Goal: Understand process/instructions: Learn about a topic

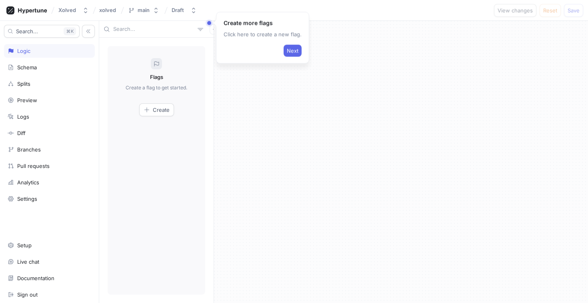
click at [287, 52] on span "Next" at bounding box center [293, 50] width 12 height 5
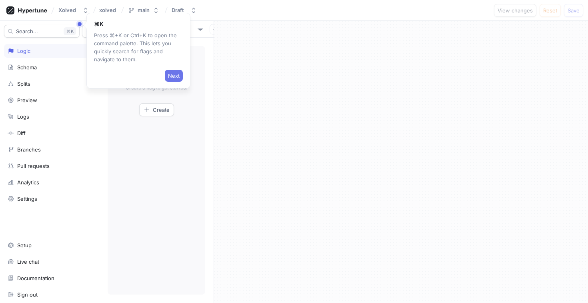
click at [179, 73] on span "Next" at bounding box center [174, 75] width 12 height 5
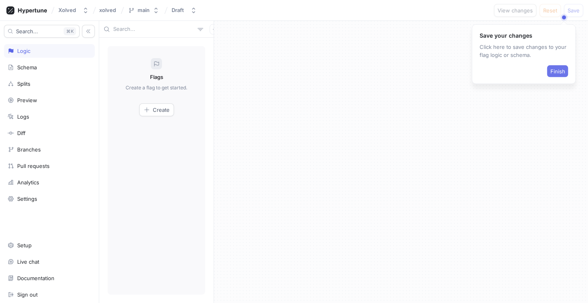
click at [562, 72] on span "Finish" at bounding box center [558, 71] width 15 height 5
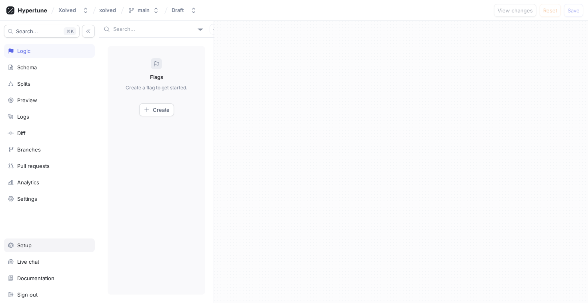
click at [31, 247] on div "Setup" at bounding box center [24, 245] width 14 height 6
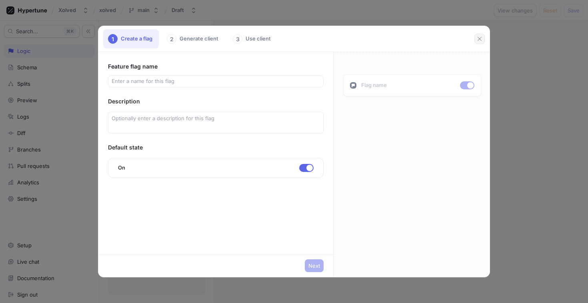
click at [479, 37] on icon "button" at bounding box center [480, 39] width 6 height 6
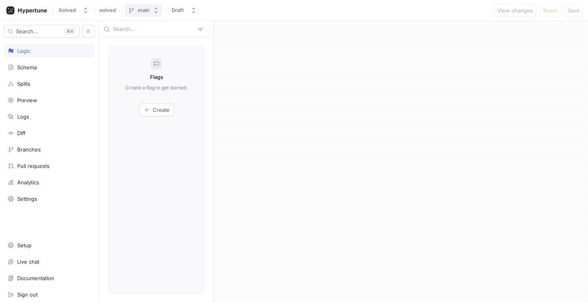
click at [141, 10] on div "main" at bounding box center [144, 10] width 12 height 7
click at [160, 62] on p "Default ‧ [DATE] 19:58" at bounding box center [154, 61] width 49 height 7
click at [68, 11] on div "Xolved" at bounding box center [67, 10] width 18 height 7
click at [77, 54] on span "Xolved" at bounding box center [106, 55] width 68 height 7
click at [33, 69] on div "Schema" at bounding box center [27, 67] width 20 height 6
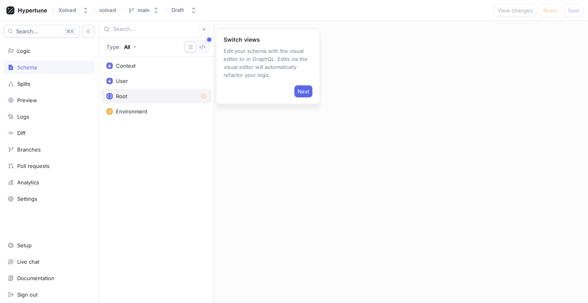
click at [129, 96] on div "Root" at bounding box center [156, 96] width 100 height 6
click at [303, 90] on span "Next" at bounding box center [304, 91] width 12 height 5
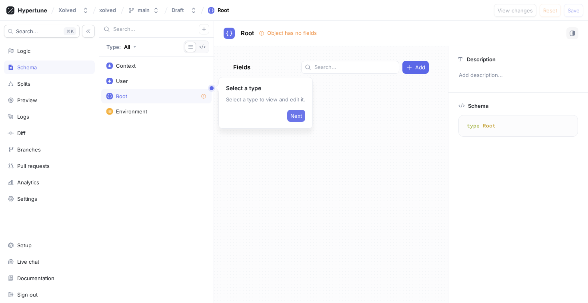
click at [298, 113] on span "Next" at bounding box center [297, 115] width 12 height 5
click at [155, 108] on div "Environment" at bounding box center [156, 111] width 100 height 6
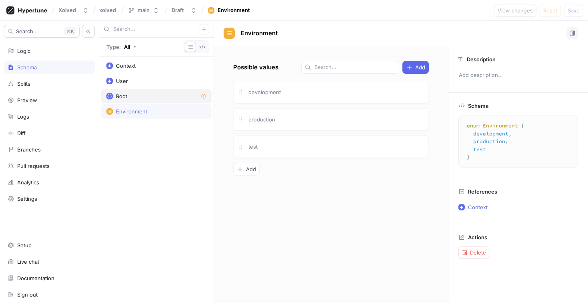
click at [169, 98] on div "Root" at bounding box center [156, 96] width 100 height 6
type textarea "type Root"
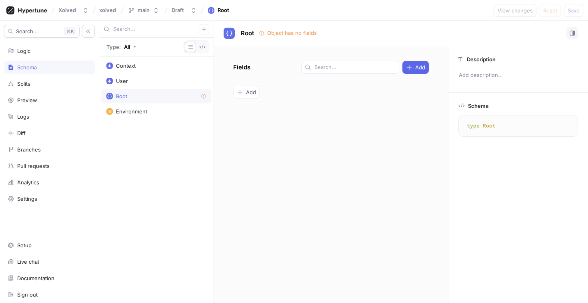
click at [525, 130] on textarea "type Root" at bounding box center [518, 125] width 112 height 14
click at [292, 34] on div "Object has no fields" at bounding box center [292, 33] width 50 height 8
click at [24, 50] on div "Logic" at bounding box center [23, 51] width 13 height 6
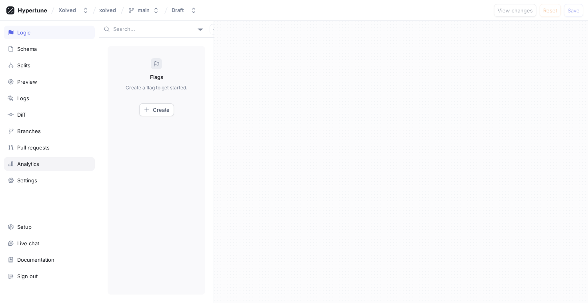
scroll to position [26, 0]
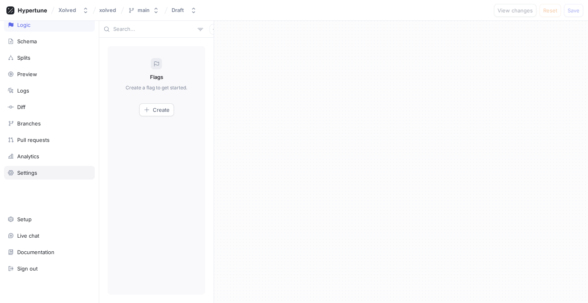
click at [24, 169] on div "Settings" at bounding box center [27, 172] width 20 height 6
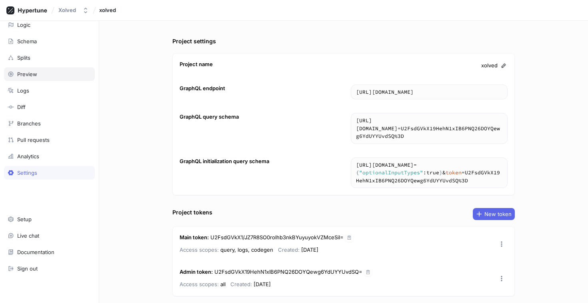
click at [22, 74] on div "Preview" at bounding box center [27, 74] width 20 height 6
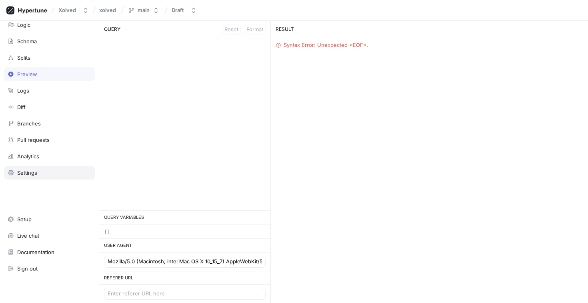
click at [33, 173] on div "Settings" at bounding box center [27, 172] width 20 height 6
